Goal: Transaction & Acquisition: Purchase product/service

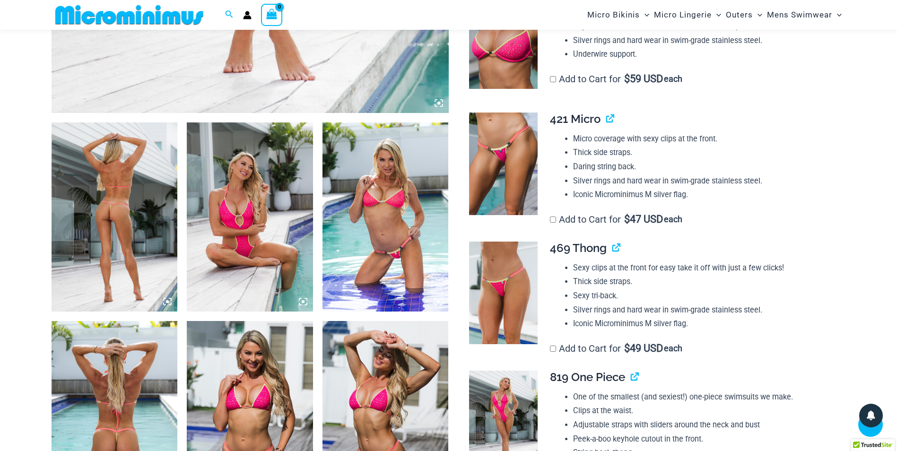
scroll to position [748, 0]
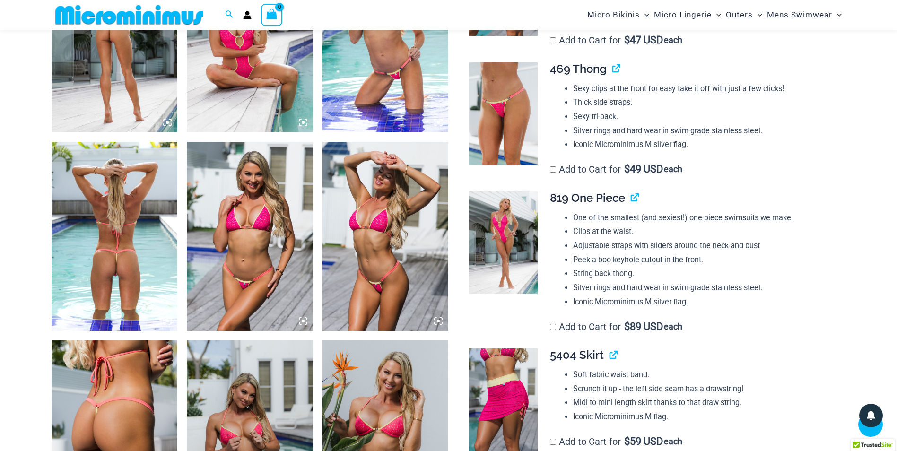
click at [227, 72] on img at bounding box center [250, 37] width 126 height 189
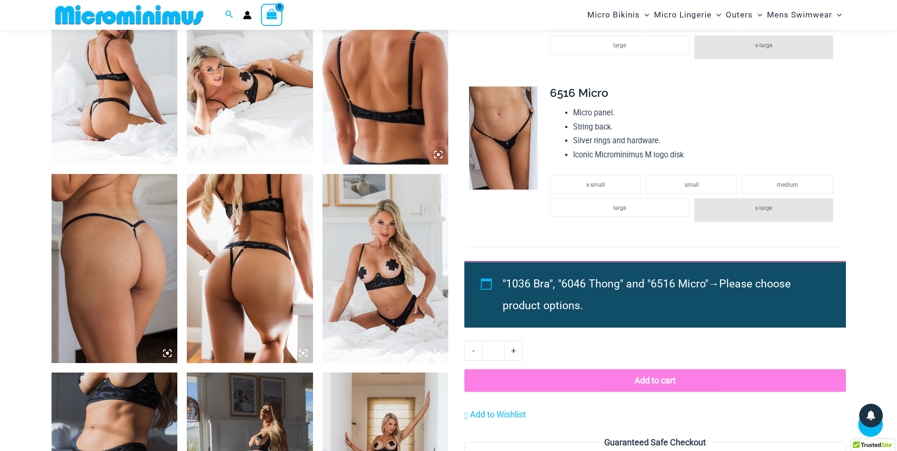
scroll to position [845, 0]
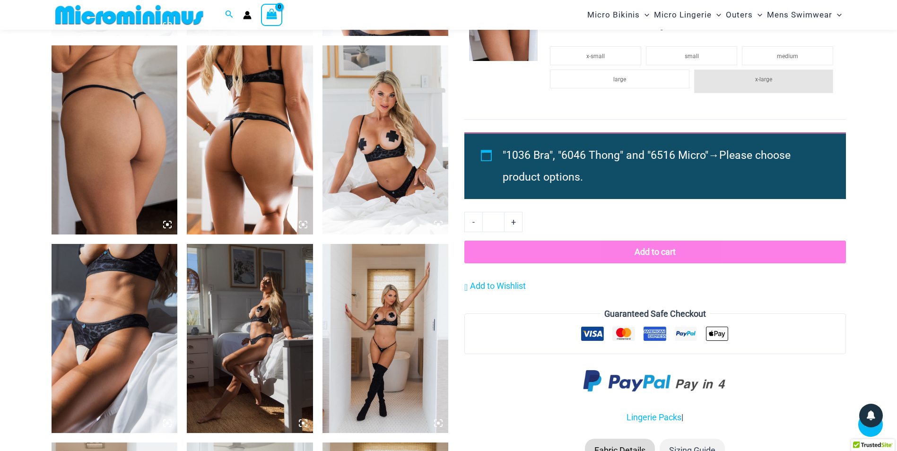
click at [147, 279] on img at bounding box center [115, 338] width 126 height 189
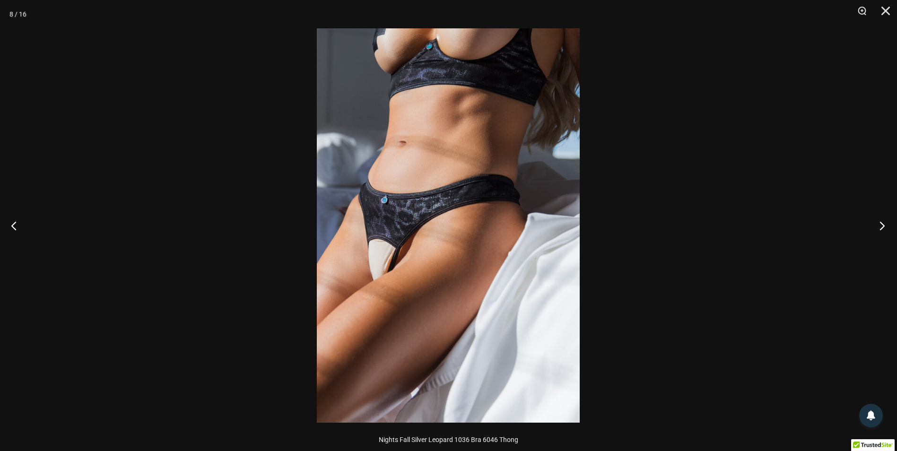
click at [870, 229] on button "Next" at bounding box center [879, 225] width 35 height 47
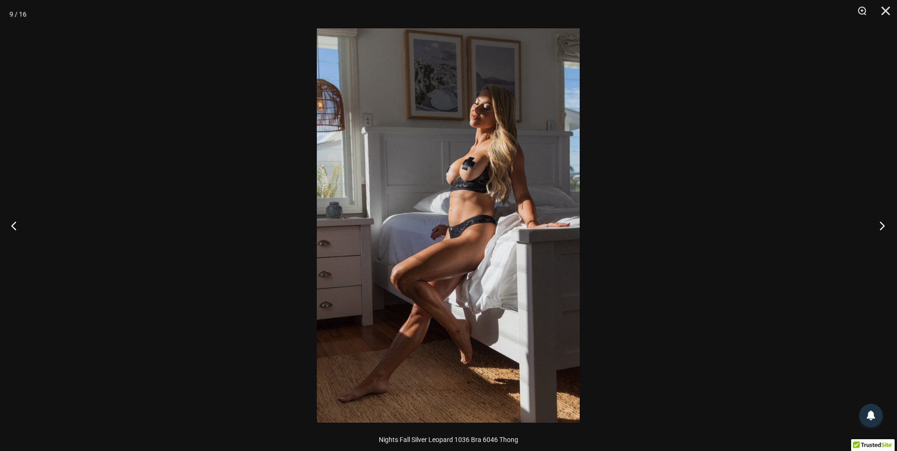
click at [871, 229] on button "Next" at bounding box center [879, 225] width 35 height 47
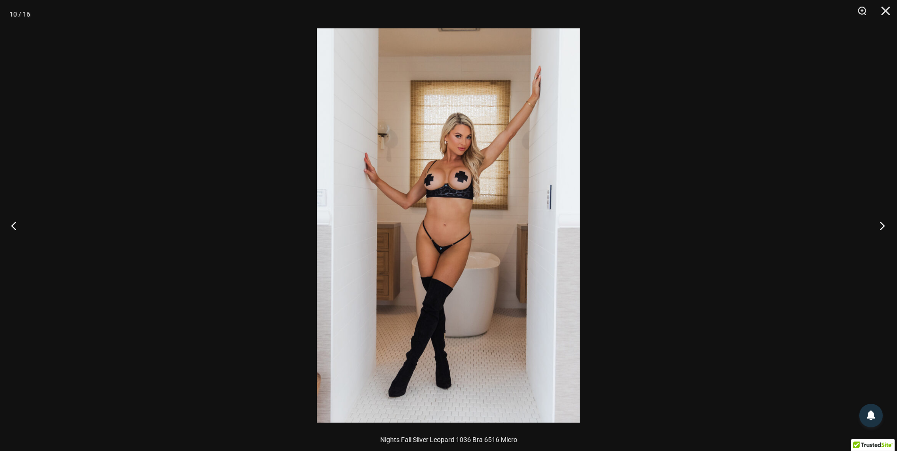
click at [871, 228] on button "Next" at bounding box center [879, 225] width 35 height 47
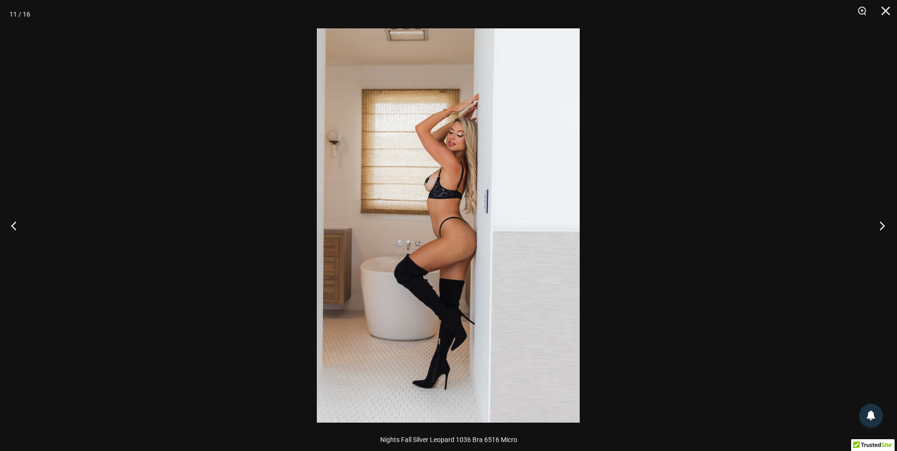
click at [871, 228] on button "Next" at bounding box center [879, 225] width 35 height 47
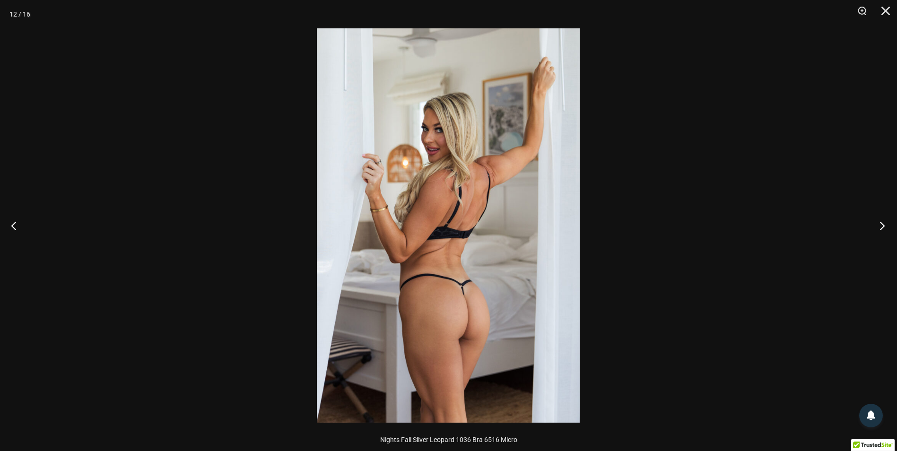
click at [871, 228] on button "Next" at bounding box center [879, 225] width 35 height 47
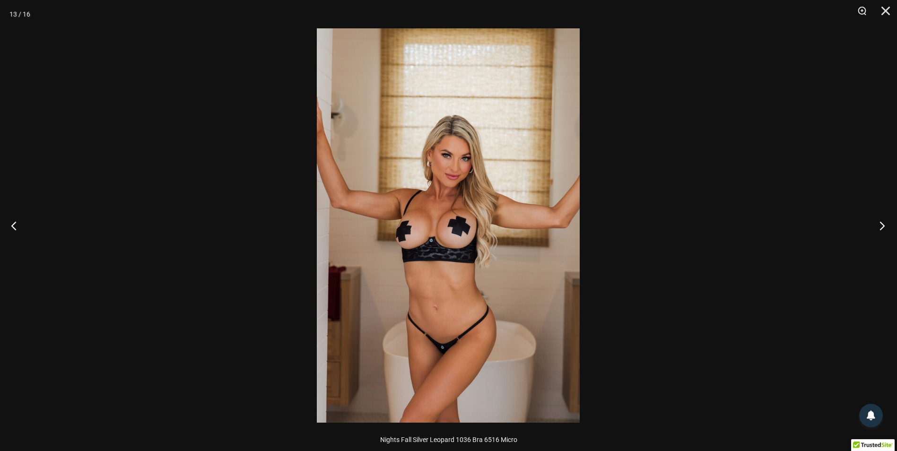
click at [871, 228] on button "Next" at bounding box center [879, 225] width 35 height 47
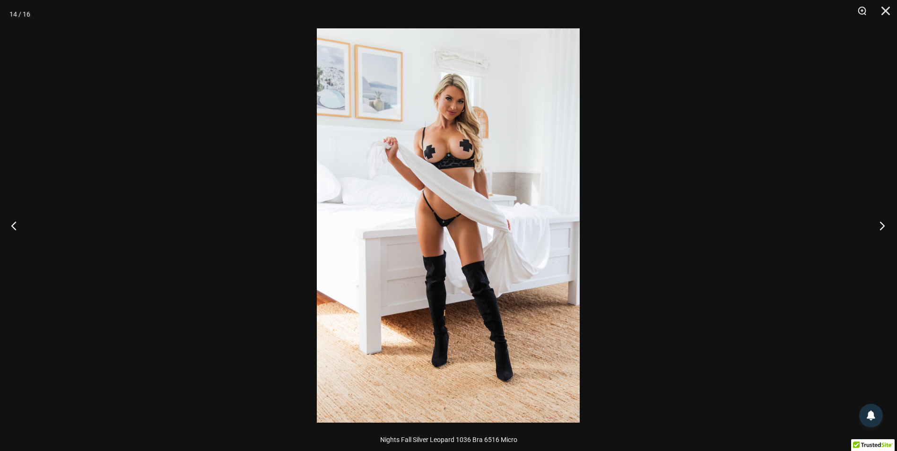
click at [871, 228] on button "Next" at bounding box center [879, 225] width 35 height 47
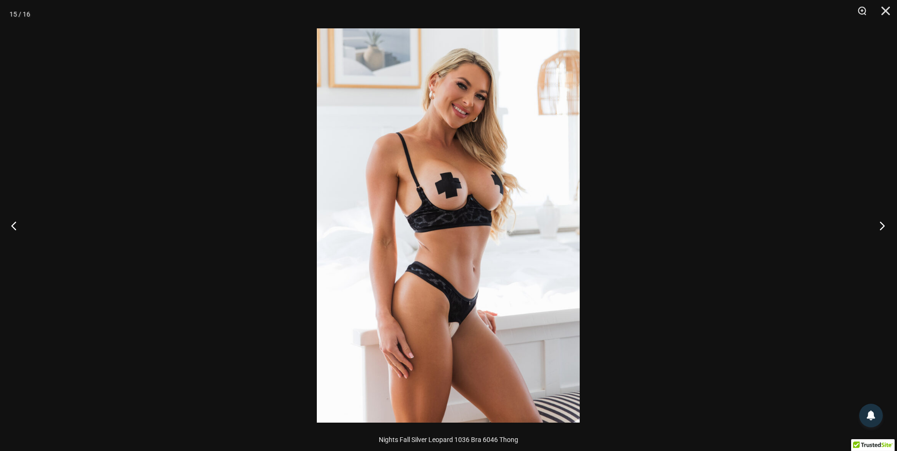
click at [872, 228] on button "Next" at bounding box center [879, 225] width 35 height 47
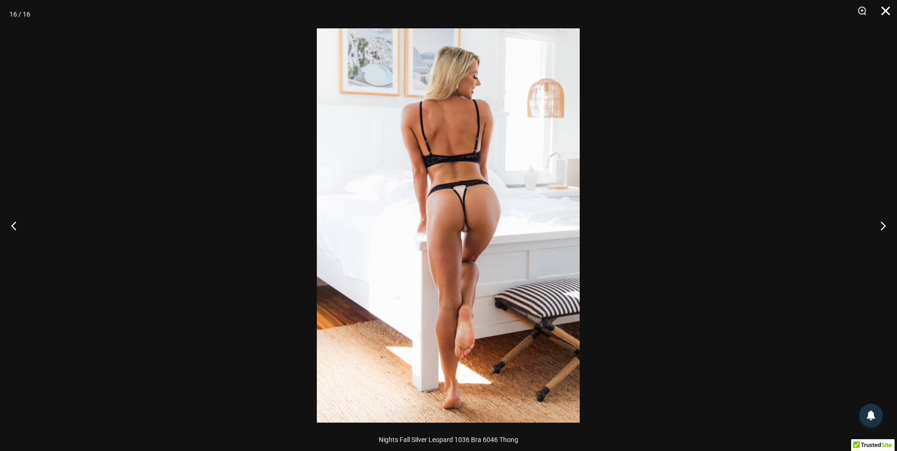
click at [889, 14] on button "Close" at bounding box center [883, 14] width 24 height 28
